Goal: Task Accomplishment & Management: Manage account settings

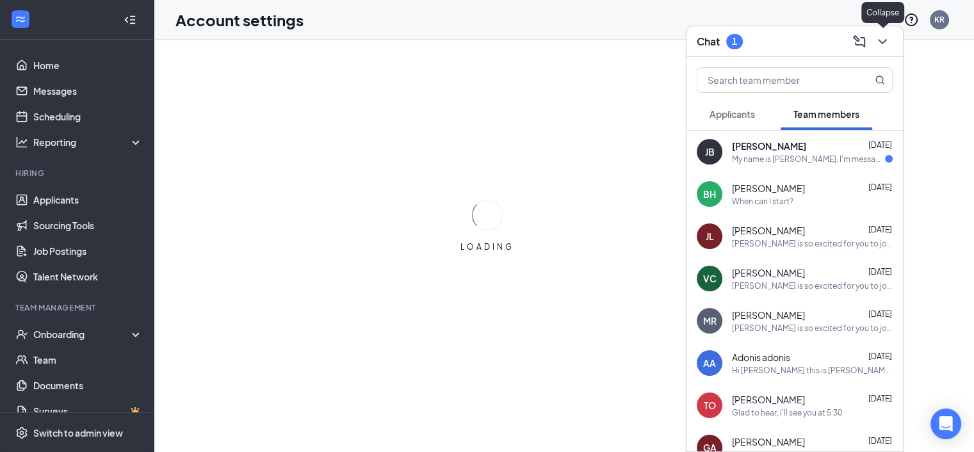
click at [894, 43] on div "Chat 1" at bounding box center [794, 41] width 216 height 31
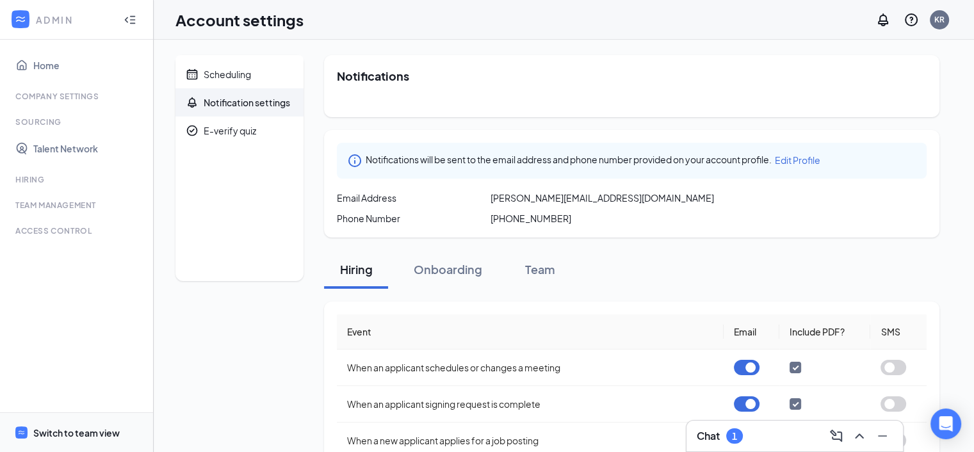
click at [93, 421] on span "Switch to team view" at bounding box center [87, 432] width 109 height 39
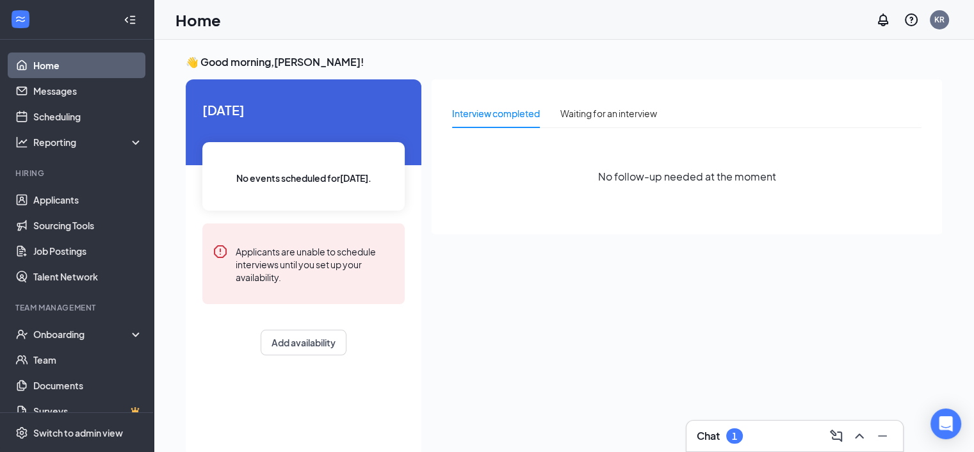
click at [58, 186] on li "Hiring Applicants Sourcing Tools Job Postings Talent Network" at bounding box center [76, 229] width 153 height 122
click at [59, 193] on link "Applicants" at bounding box center [87, 200] width 109 height 26
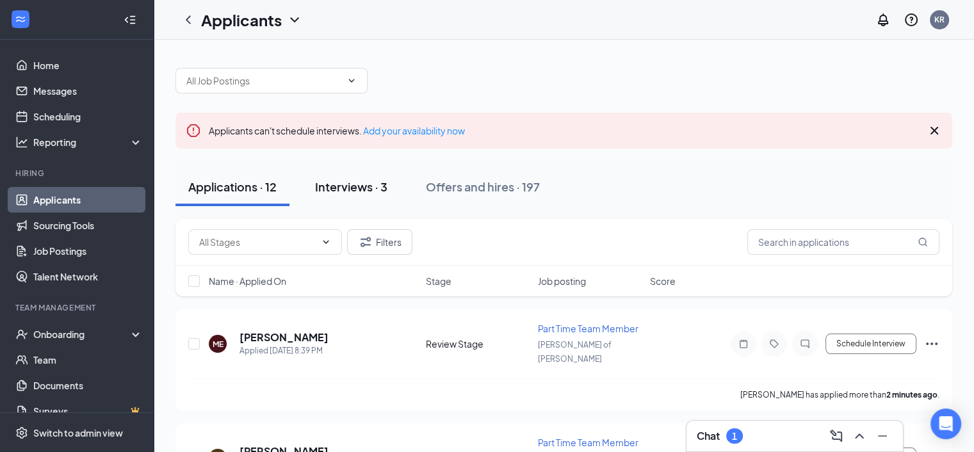
click at [367, 187] on div "Interviews · 3" at bounding box center [351, 187] width 72 height 16
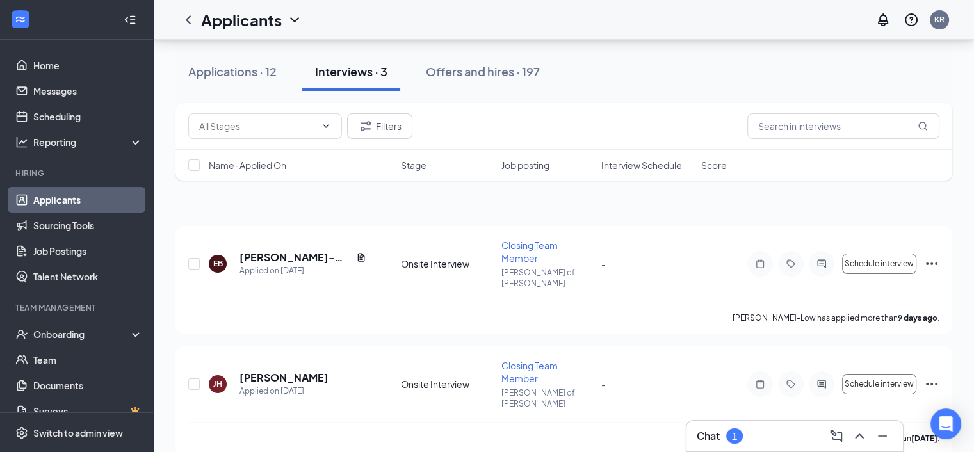
scroll to position [188, 0]
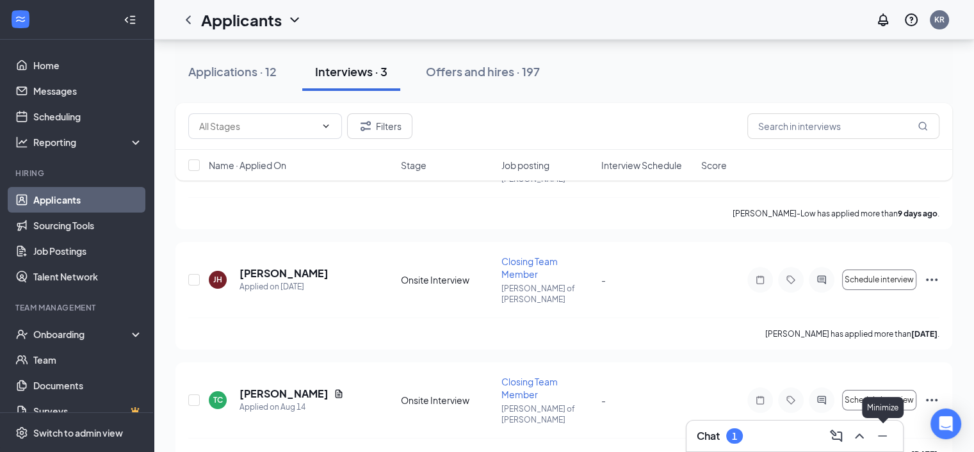
click at [883, 436] on icon "Minimize" at bounding box center [882, 435] width 9 height 1
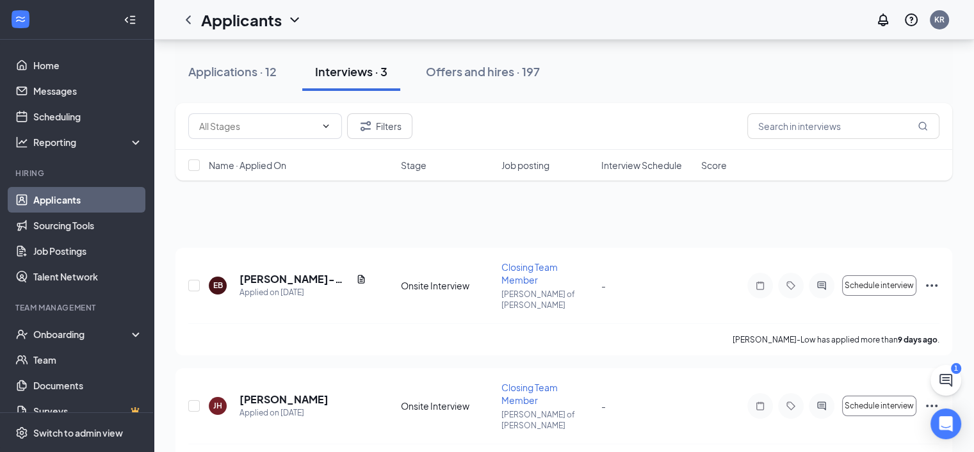
scroll to position [60, 0]
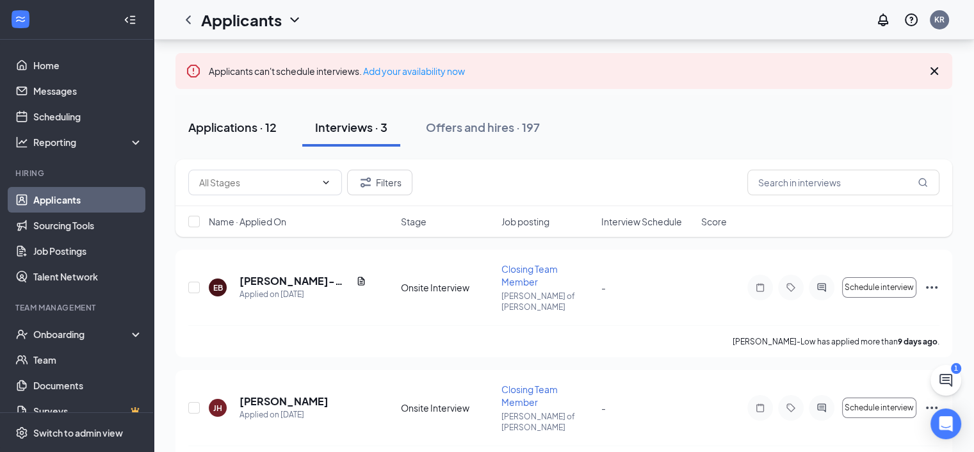
click at [241, 130] on div "Applications · 12" at bounding box center [232, 127] width 88 height 16
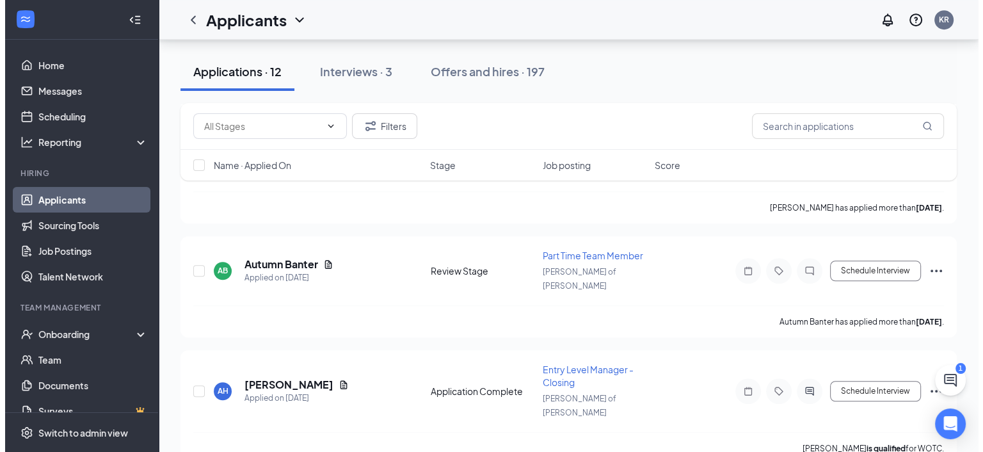
scroll to position [874, 0]
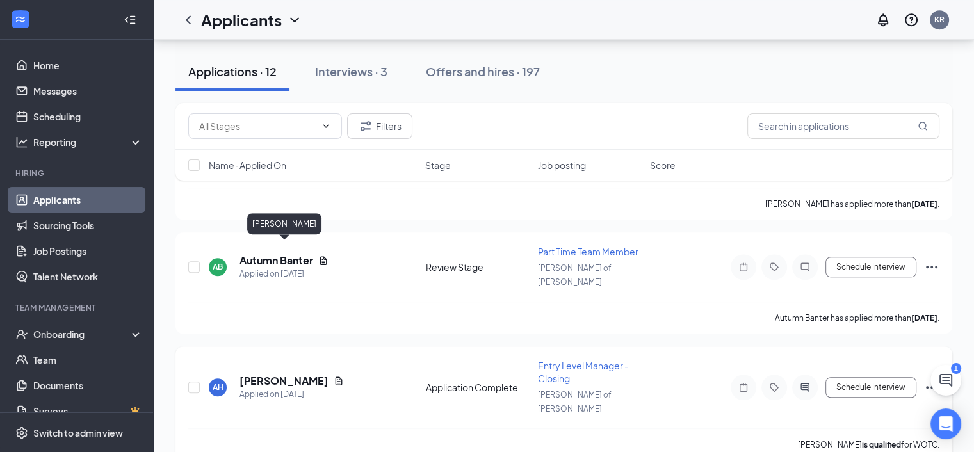
click at [253, 374] on h5 "[PERSON_NAME]" at bounding box center [283, 381] width 89 height 14
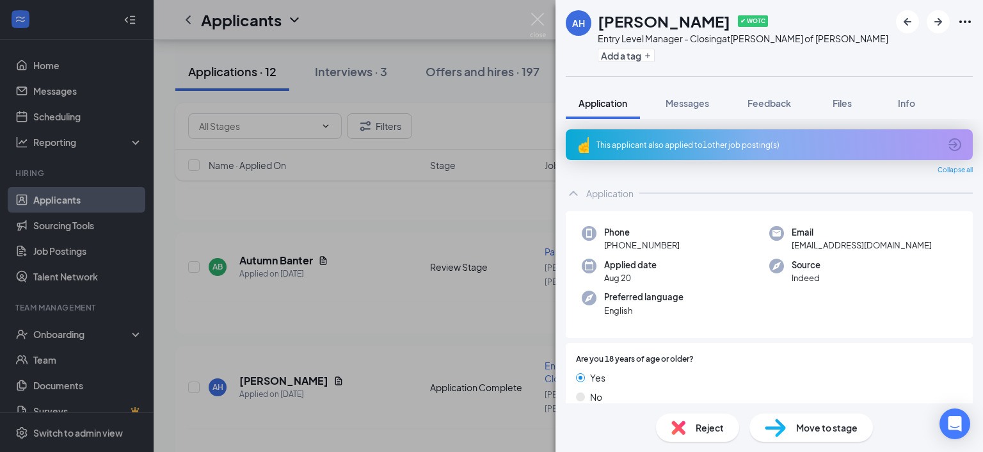
click at [791, 143] on div "This applicant also applied to 1 other job posting(s)" at bounding box center [768, 145] width 343 height 11
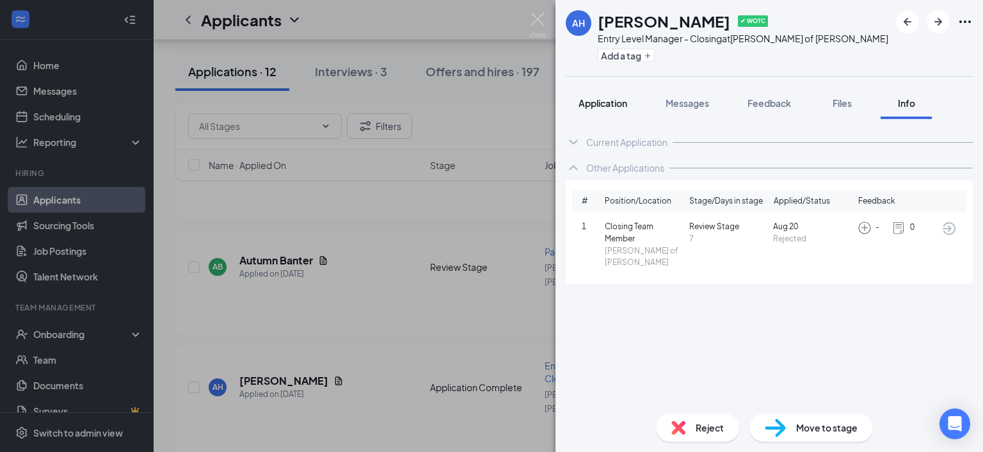
click at [592, 104] on span "Application" at bounding box center [603, 103] width 49 height 12
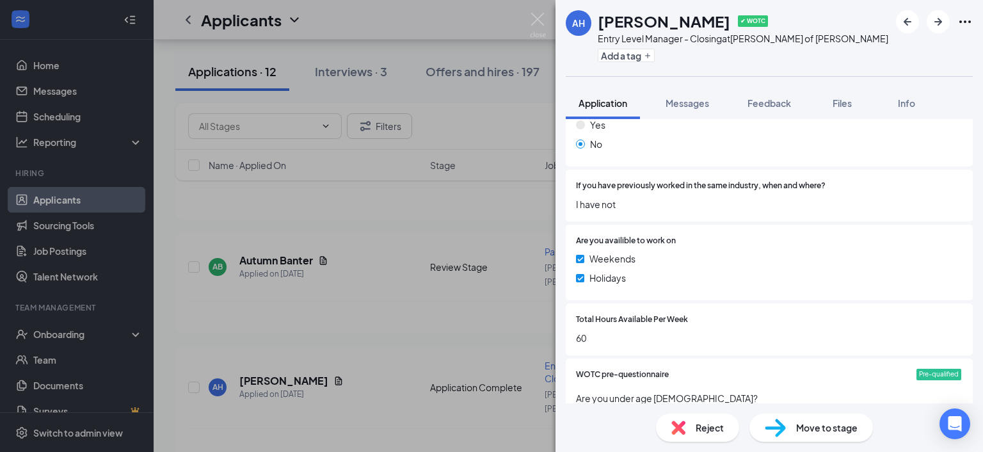
scroll to position [576, 0]
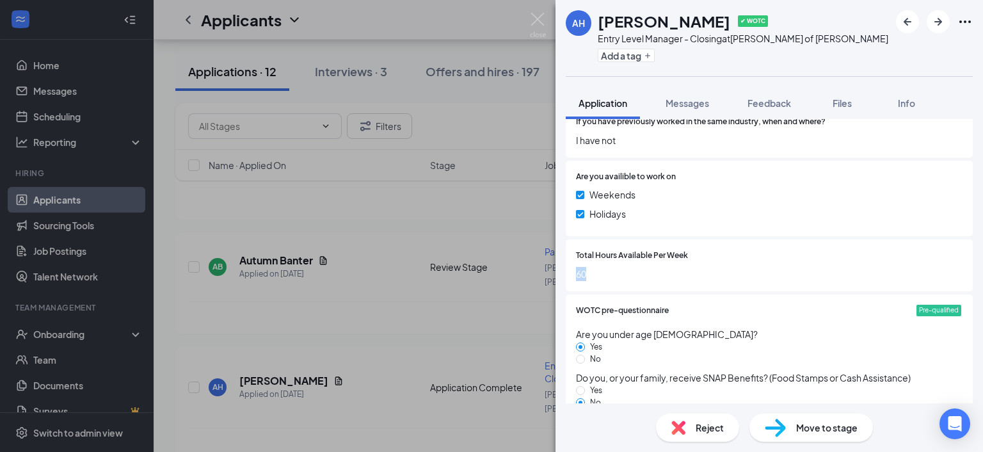
drag, startPoint x: 566, startPoint y: 271, endPoint x: 732, endPoint y: 273, distance: 166.5
click at [730, 273] on div "Total Hours Available Per Week 60" at bounding box center [769, 265] width 407 height 52
click at [776, 268] on span "60" at bounding box center [769, 274] width 387 height 14
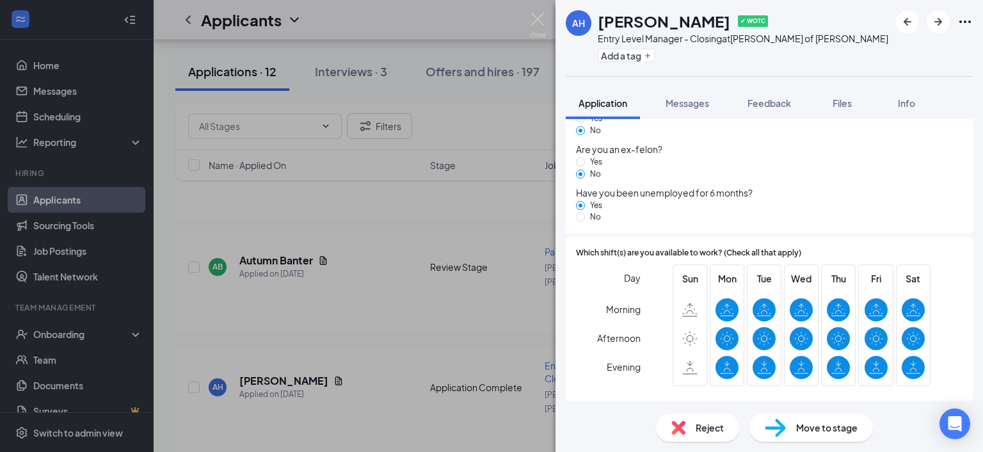
scroll to position [941, 0]
drag, startPoint x: 689, startPoint y: 300, endPoint x: 697, endPoint y: 355, distance: 56.1
click at [697, 355] on div "Sun" at bounding box center [690, 325] width 23 height 108
click at [622, 330] on span "Afternoon" at bounding box center [619, 337] width 44 height 23
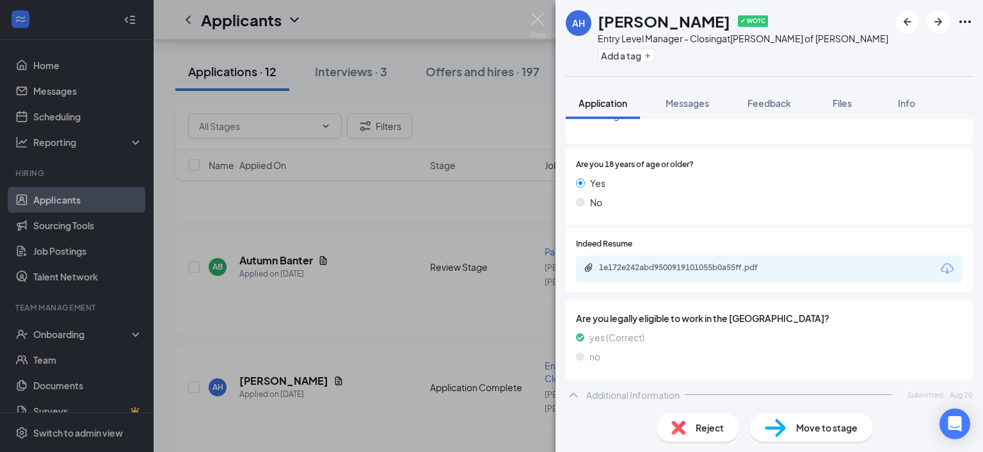
scroll to position [173, 0]
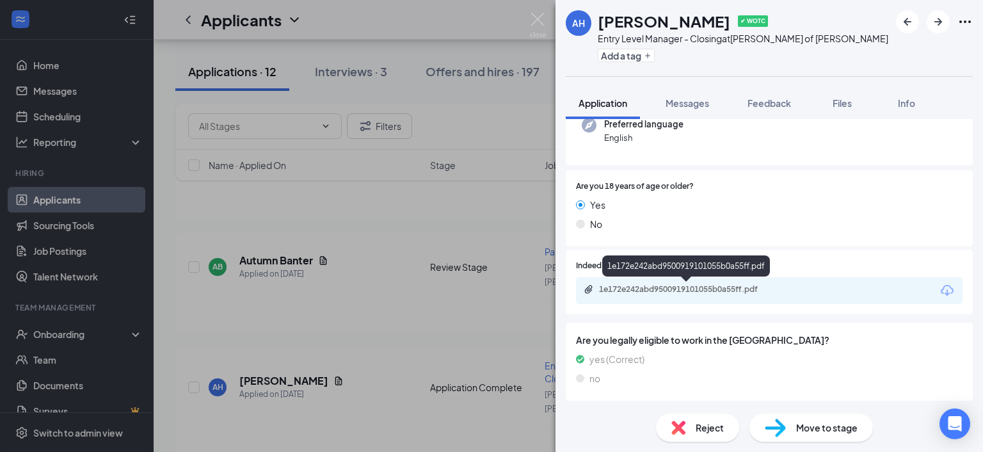
click at [673, 284] on div "1e172e242abd9500919101055b0a55ff.pdf" at bounding box center [769, 290] width 387 height 27
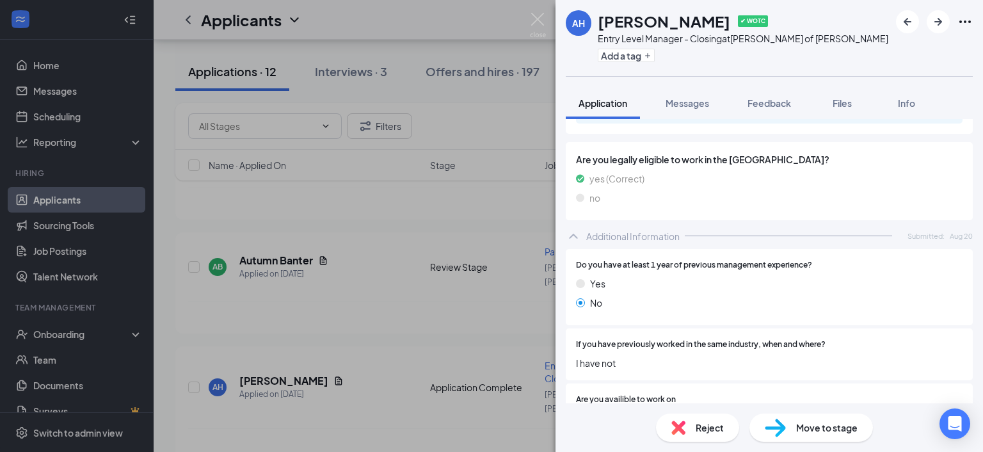
scroll to position [237, 0]
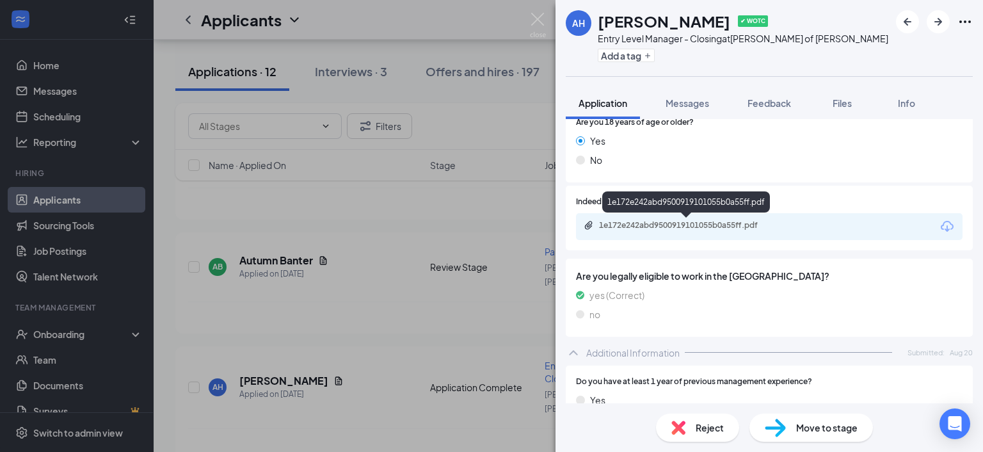
click at [649, 219] on div "1e172e242abd9500919101055b0a55ff.pdf" at bounding box center [769, 226] width 387 height 27
click at [725, 222] on div "1e172e242abd9500919101055b0a55ff.pdf" at bounding box center [688, 225] width 179 height 10
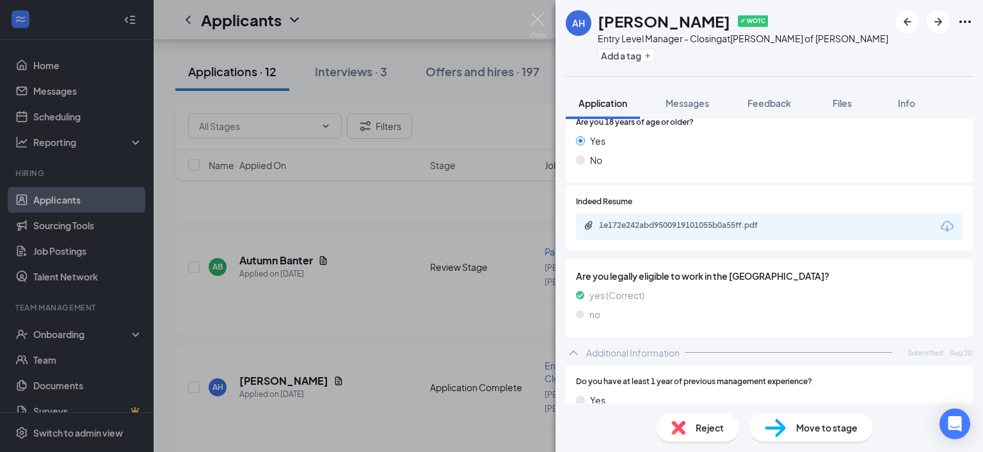
click at [698, 419] on div "Reject" at bounding box center [697, 428] width 83 height 28
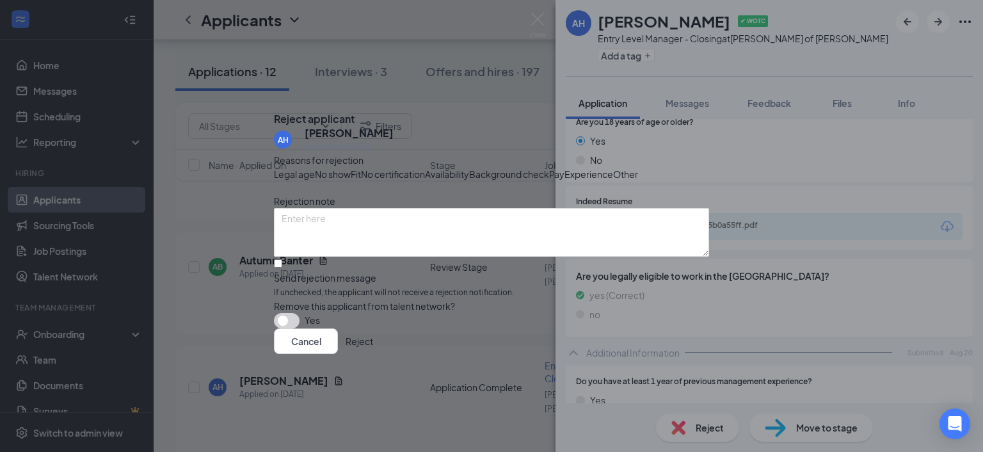
click at [565, 181] on span "Experience" at bounding box center [589, 174] width 49 height 14
click at [373, 354] on button "Reject" at bounding box center [360, 341] width 28 height 26
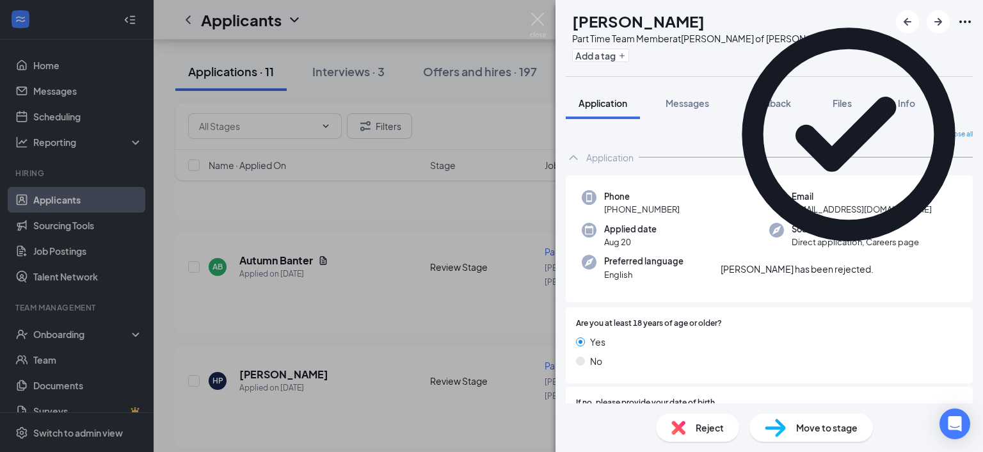
click at [479, 280] on div "HP [PERSON_NAME] Part Time Team Member at [PERSON_NAME] of [PERSON_NAME] Add a …" at bounding box center [491, 226] width 983 height 452
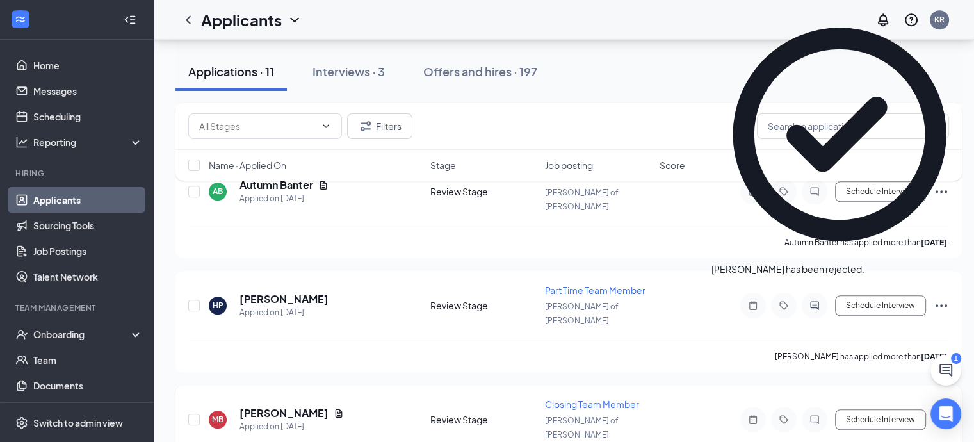
scroll to position [965, 0]
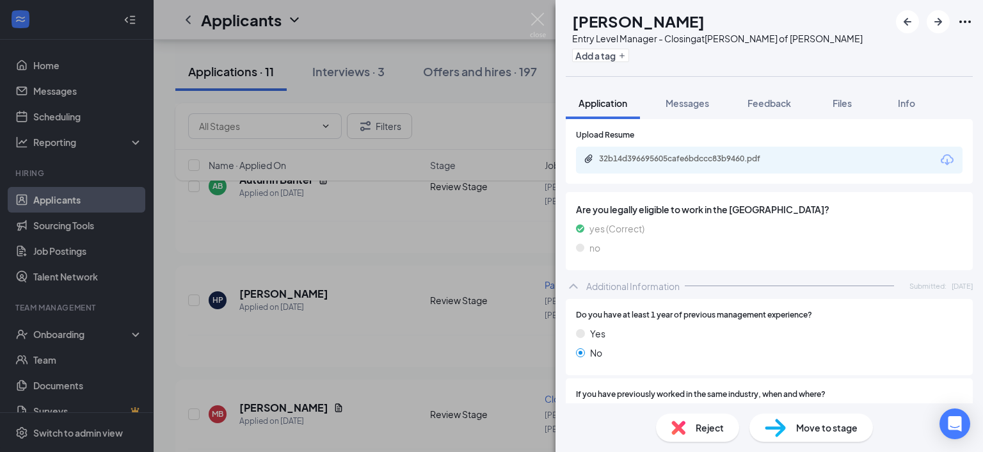
scroll to position [342, 0]
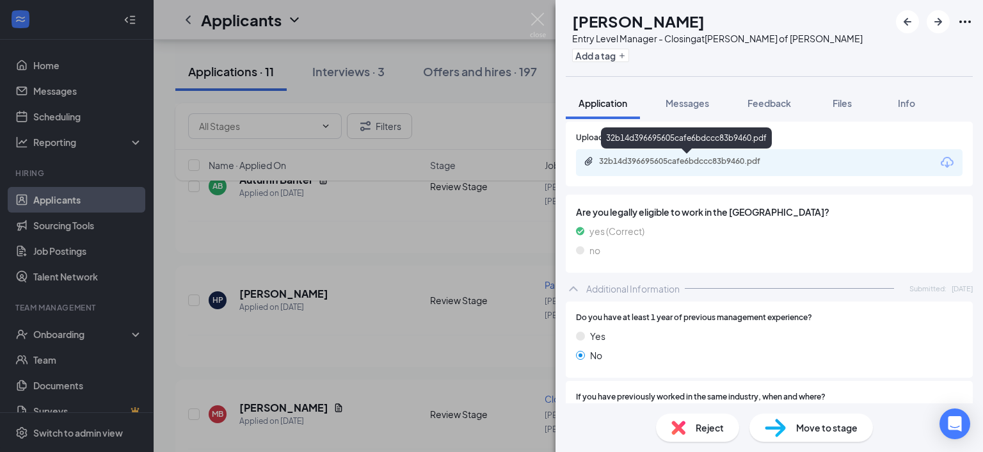
click at [647, 161] on div "32b14d396695605cafe6bdccc83b9460.pdf" at bounding box center [688, 161] width 179 height 10
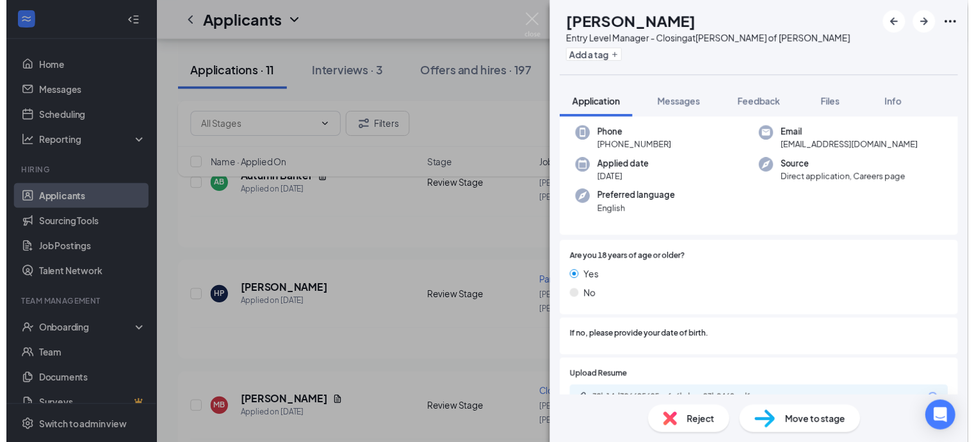
scroll to position [86, 0]
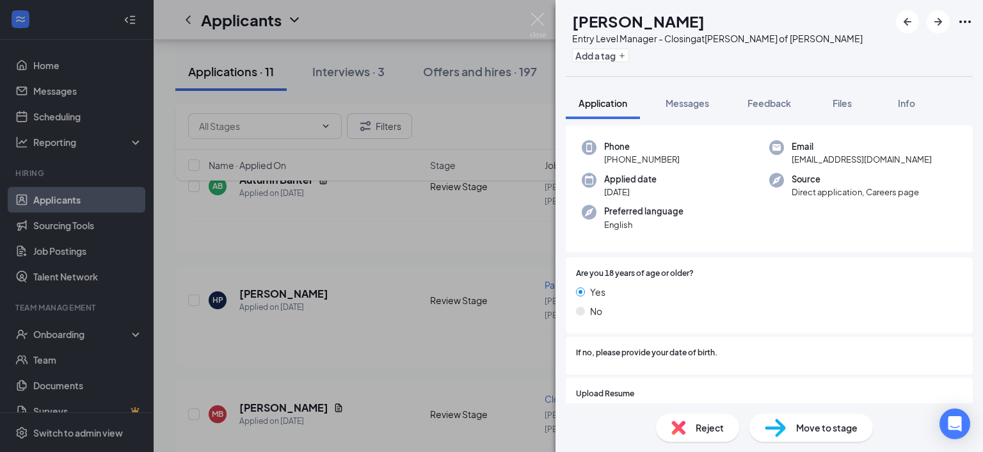
click at [431, 278] on div "AA [PERSON_NAME] Entry Level Manager - Closing at [PERSON_NAME] of [PERSON_NAME…" at bounding box center [491, 226] width 983 height 452
